Goal: Task Accomplishment & Management: Use online tool/utility

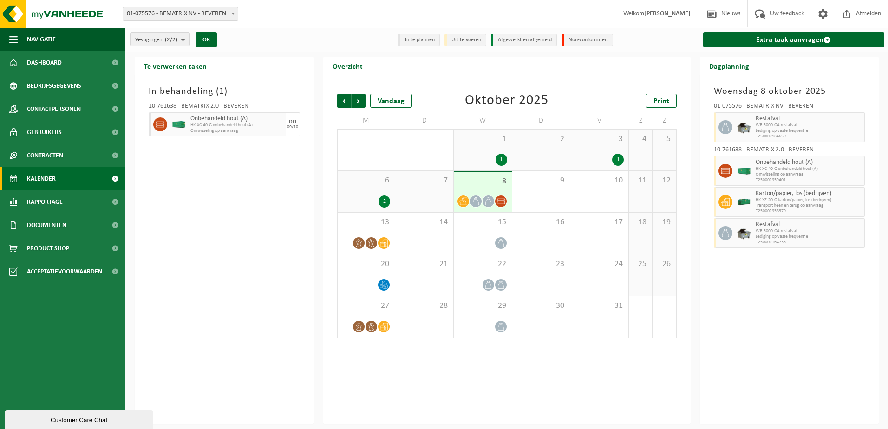
click at [245, 174] on div "In behandeling ( 1 ) 10-761638 - BEMATRIX 2.0 - BEVEREN Onbehandeld hout (A) HK…" at bounding box center [224, 249] width 179 height 349
click at [52, 55] on span "Dashboard" at bounding box center [44, 62] width 35 height 23
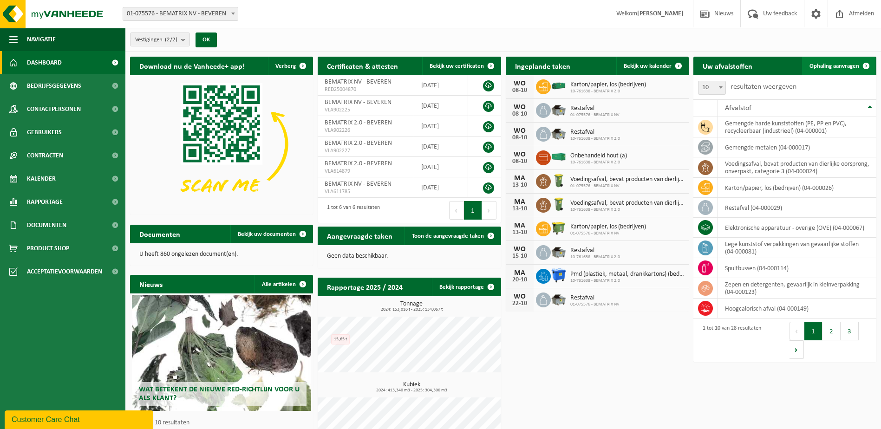
click at [860, 67] on span at bounding box center [866, 66] width 19 height 19
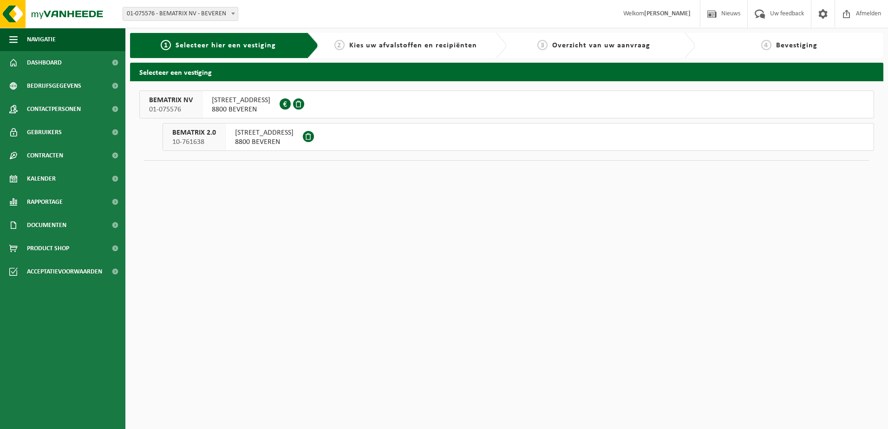
click at [277, 140] on span "8800 BEVEREN" at bounding box center [264, 141] width 59 height 9
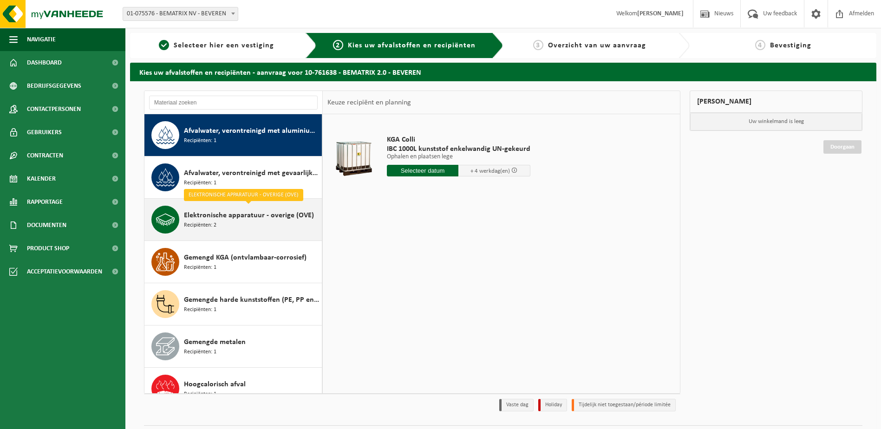
click at [258, 216] on span "Elektronische apparatuur - overige (OVE)" at bounding box center [249, 215] width 130 height 11
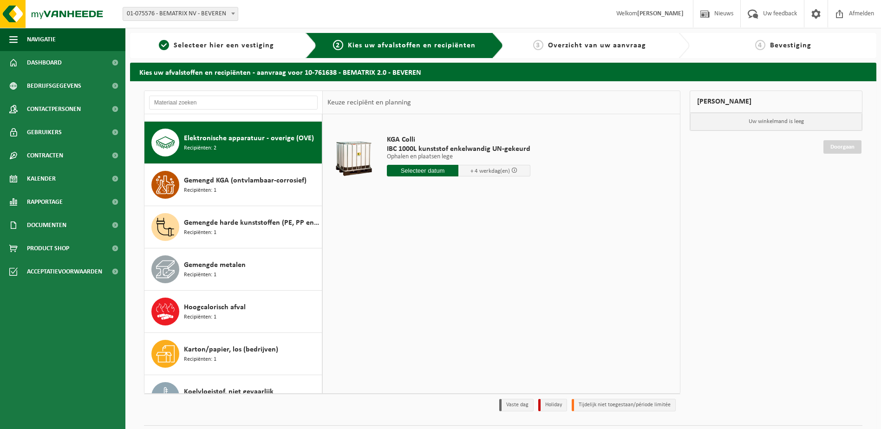
scroll to position [85, 0]
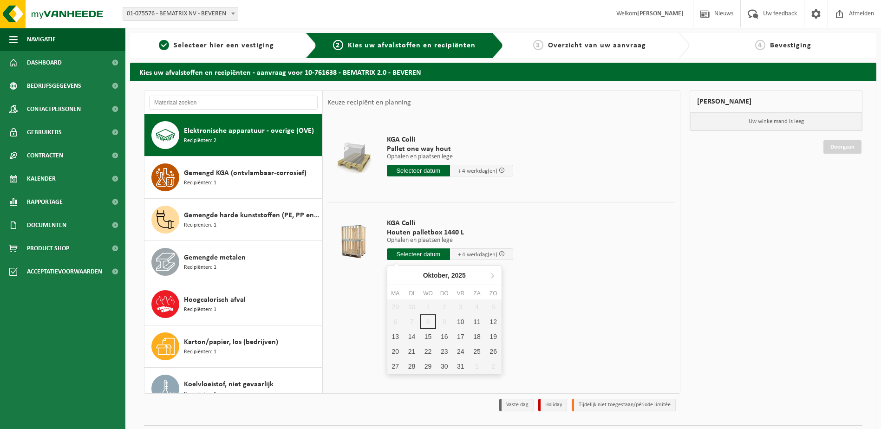
click at [434, 249] on input "text" at bounding box center [418, 254] width 63 height 12
click at [457, 323] on div "10" at bounding box center [460, 321] width 16 height 15
type input "Van 2025-10-10"
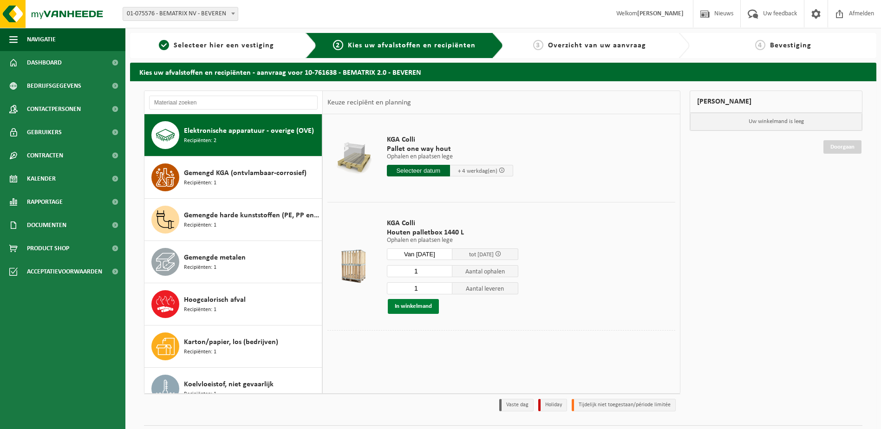
click at [424, 304] on button "In winkelmand" at bounding box center [413, 306] width 51 height 15
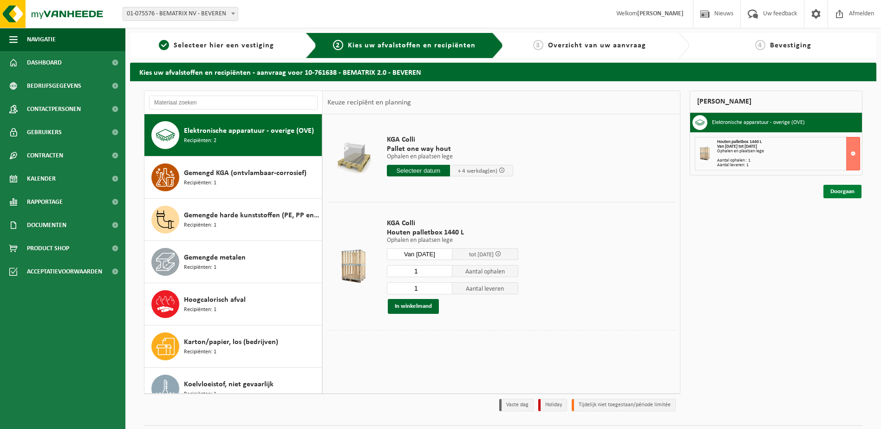
click at [855, 193] on link "Doorgaan" at bounding box center [842, 191] width 38 height 13
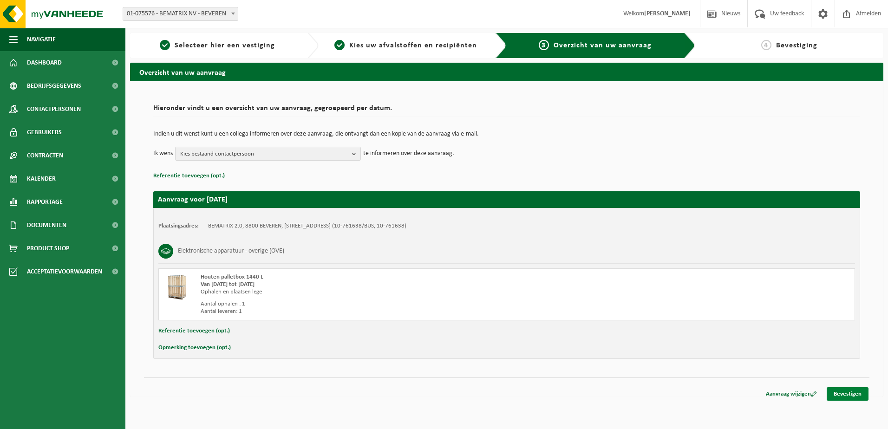
click at [846, 387] on link "Bevestigen" at bounding box center [848, 393] width 42 height 13
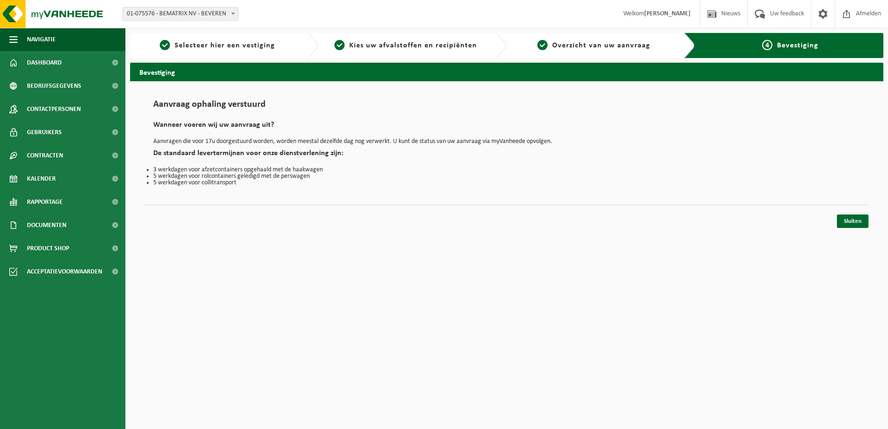
click at [295, 21] on div "Vestiging: 01-075576 - BEMATRIX NV - BEVEREN 10-761638 - BEMATRIX 2.0 - BEVEREN…" at bounding box center [444, 14] width 888 height 28
click at [53, 62] on span "Dashboard" at bounding box center [44, 62] width 35 height 23
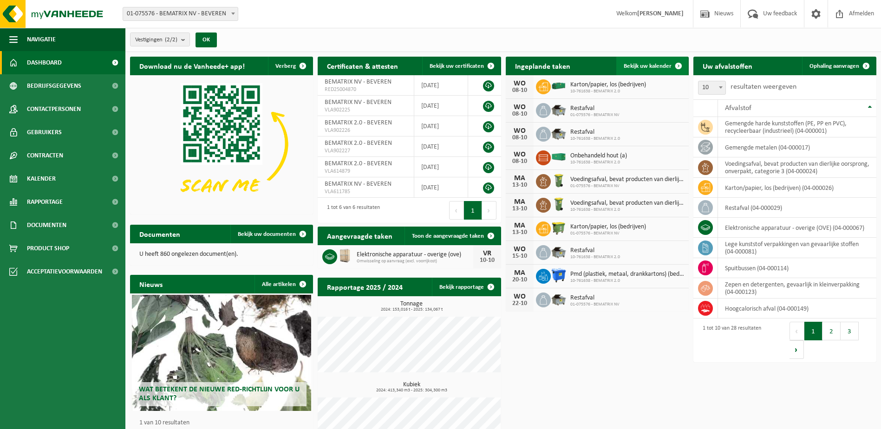
click at [661, 65] on span "Bekijk uw kalender" at bounding box center [648, 66] width 48 height 6
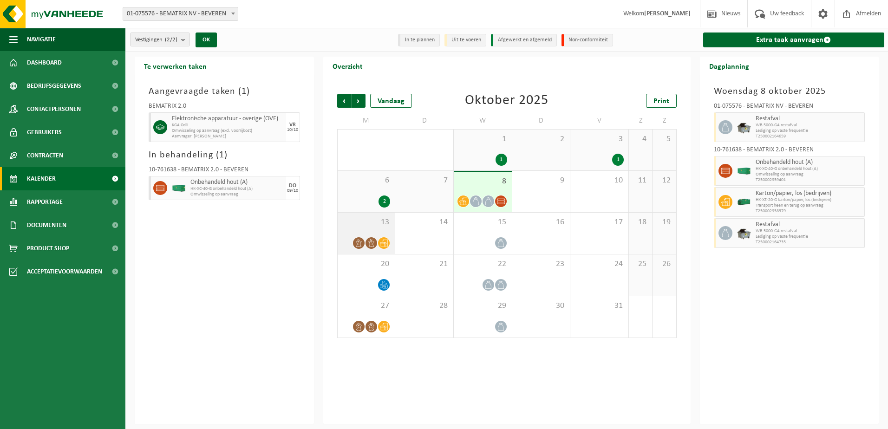
click at [369, 241] on icon at bounding box center [372, 243] width 6 height 8
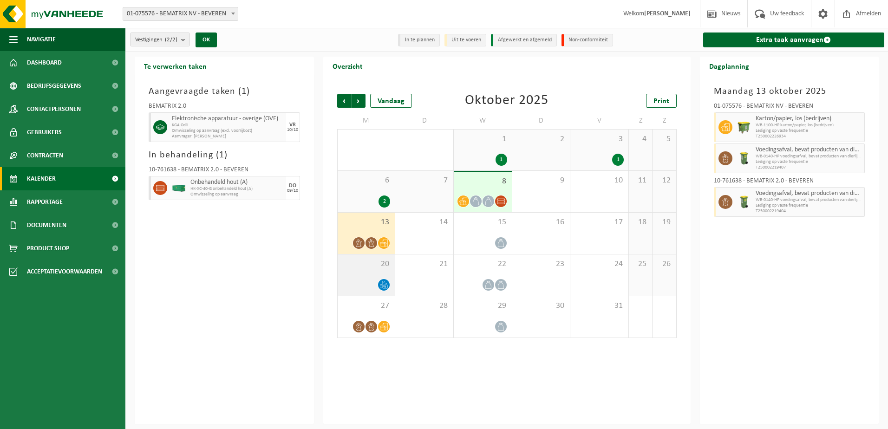
click at [384, 283] on icon at bounding box center [384, 285] width 8 height 8
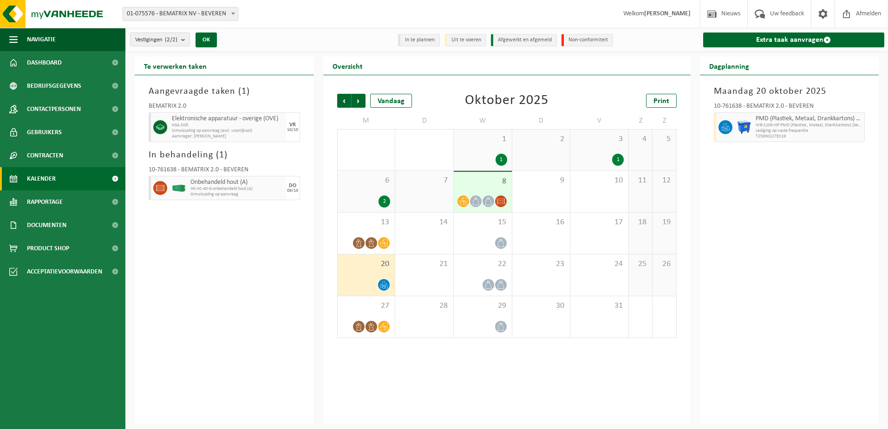
click at [706, 221] on div "[DATE] 10-761638 - BEMATRIX 2.0 - BEVEREN PMD (Plastiek, Metaal, Drankkartons) …" at bounding box center [789, 249] width 179 height 349
click at [443, 383] on div "Vorige Volgende Vandaag [DATE] Print M D W D V Z Z 29 3 30 1 1 2 3 1 4 5 6 2 7 …" at bounding box center [506, 249] width 367 height 349
click at [562, 89] on div "Vorige Volgende Vandaag [DATE] Print M D W D V Z Z 29 3 30 1 1 2 3 1 4 5 6 2 7 …" at bounding box center [507, 216] width 349 height 263
